Goal: Task Accomplishment & Management: Manage account settings

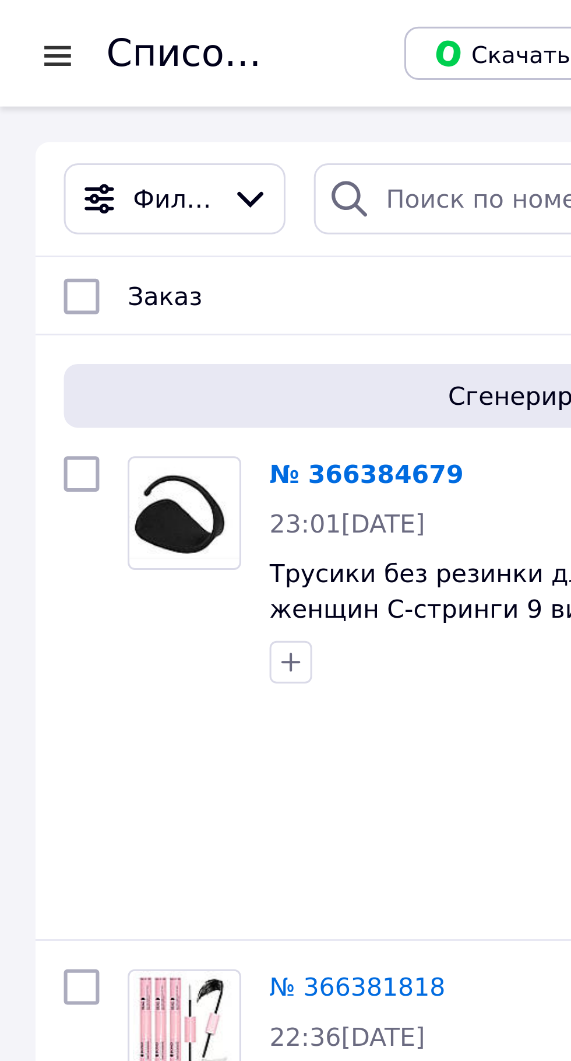
click at [118, 152] on link "№ 366384679" at bounding box center [121, 155] width 64 height 9
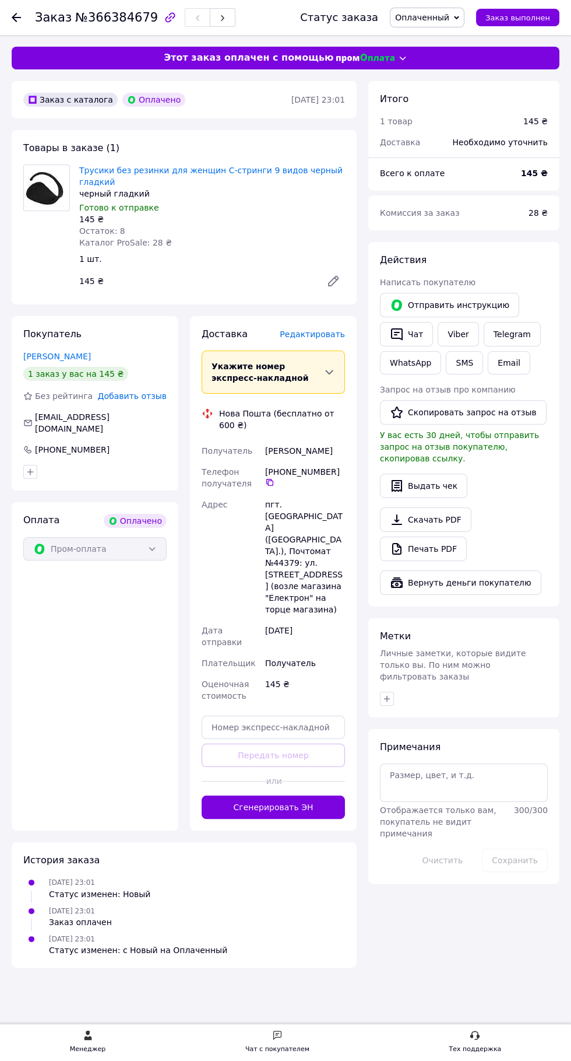
click at [290, 795] on button "Сгенерировать ЭН" at bounding box center [273, 806] width 143 height 23
